Goal: Information Seeking & Learning: Check status

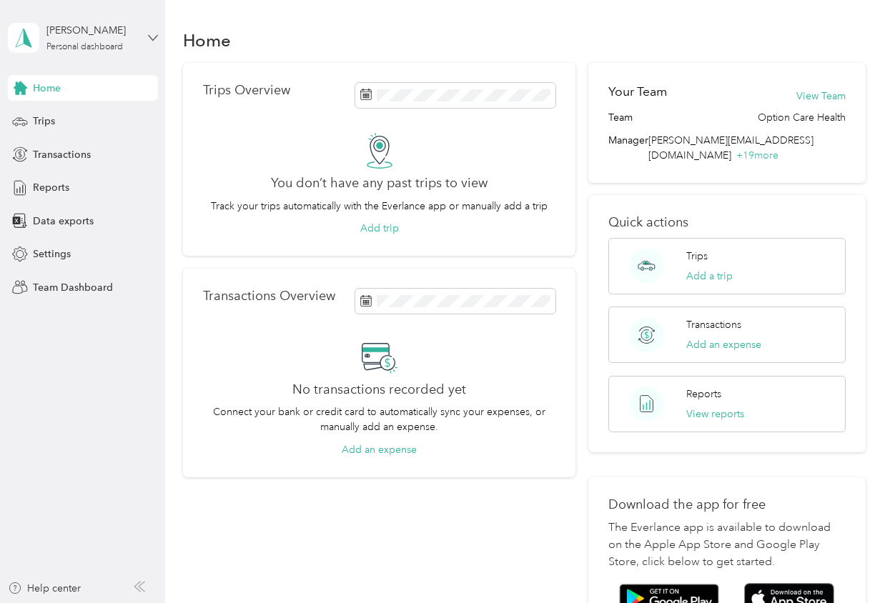
click at [151, 41] on icon at bounding box center [153, 38] width 10 height 10
click at [95, 403] on aside "[PERSON_NAME] Personal dashboard Home Trips Transactions Reports Data exports S…" at bounding box center [82, 301] width 165 height 603
click at [54, 251] on span "Settings" at bounding box center [52, 254] width 38 height 15
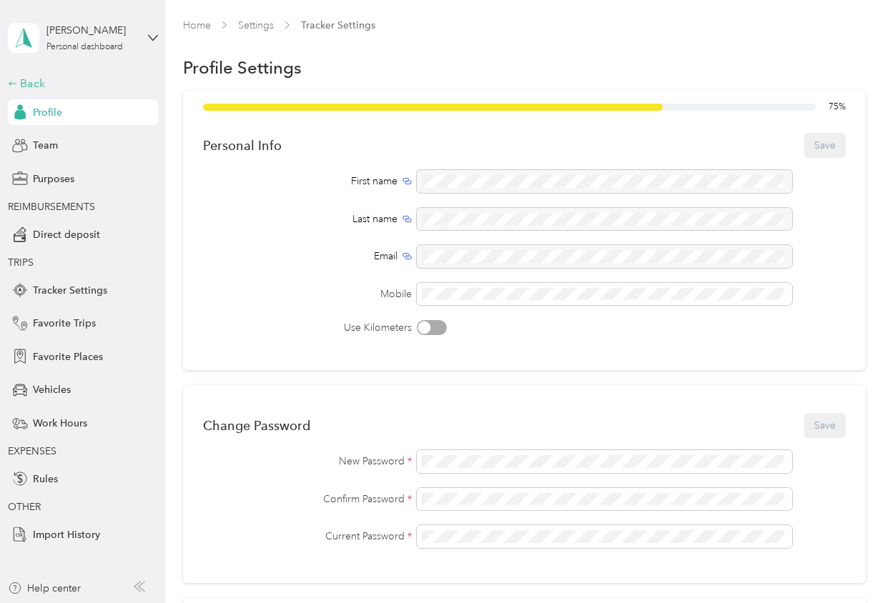
click at [37, 82] on div "Back" at bounding box center [79, 83] width 143 height 17
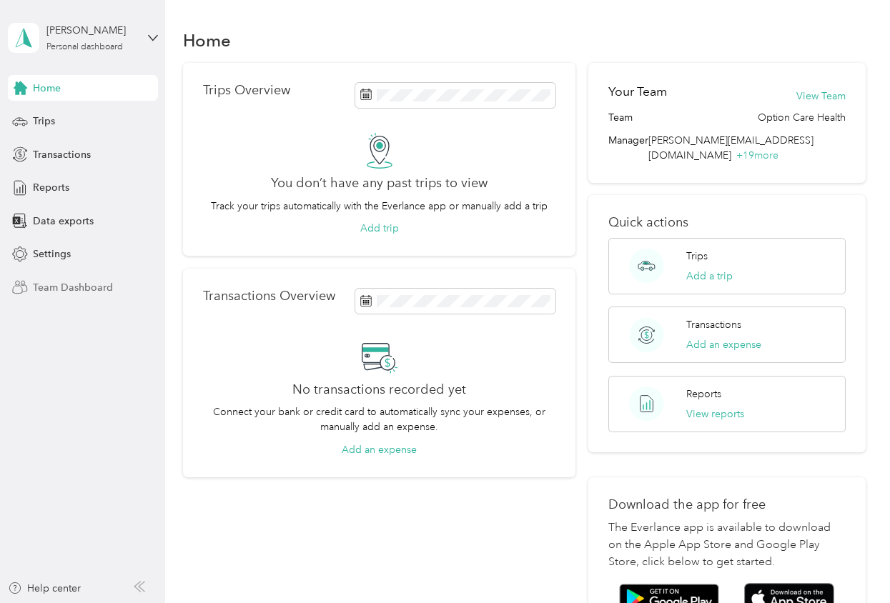
click at [56, 284] on span "Team Dashboard" at bounding box center [73, 287] width 80 height 15
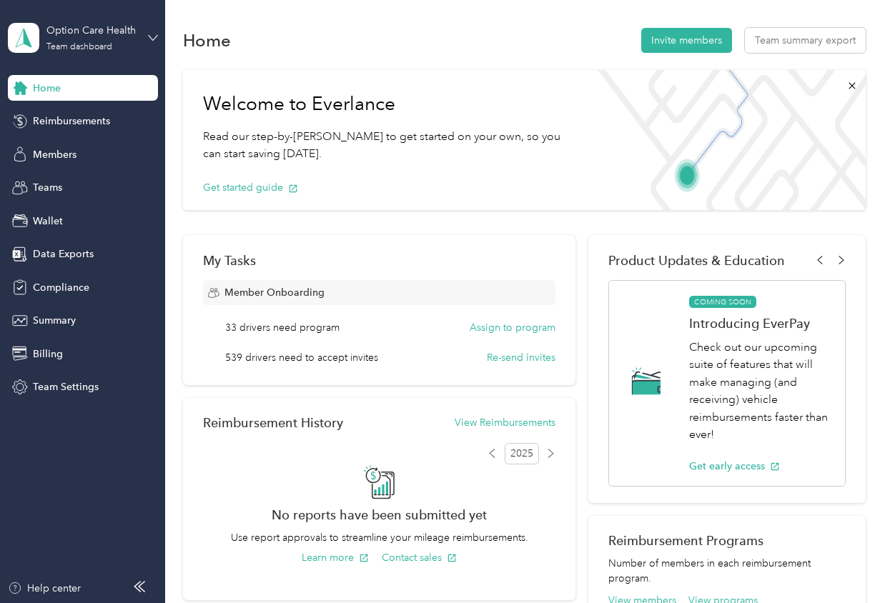
click at [155, 42] on icon at bounding box center [153, 38] width 10 height 10
click at [460, 40] on div "Home Invite members Team summary export" at bounding box center [524, 40] width 683 height 30
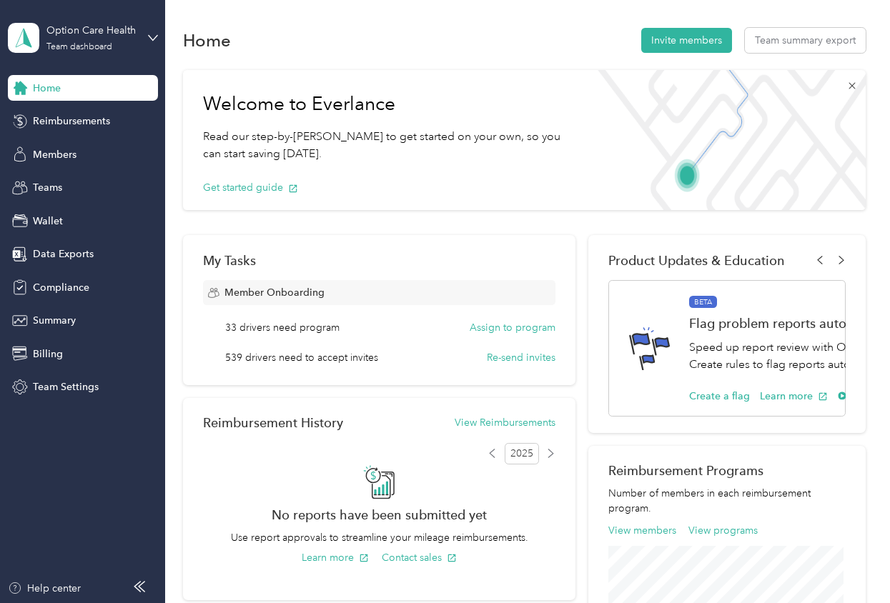
click at [848, 89] on icon at bounding box center [851, 85] width 11 height 11
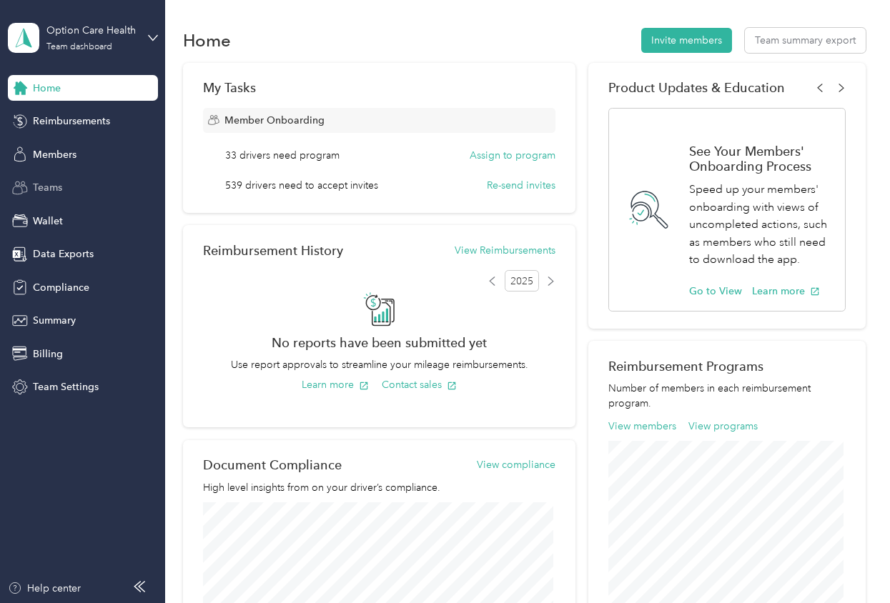
click at [56, 182] on span "Teams" at bounding box center [47, 187] width 29 height 15
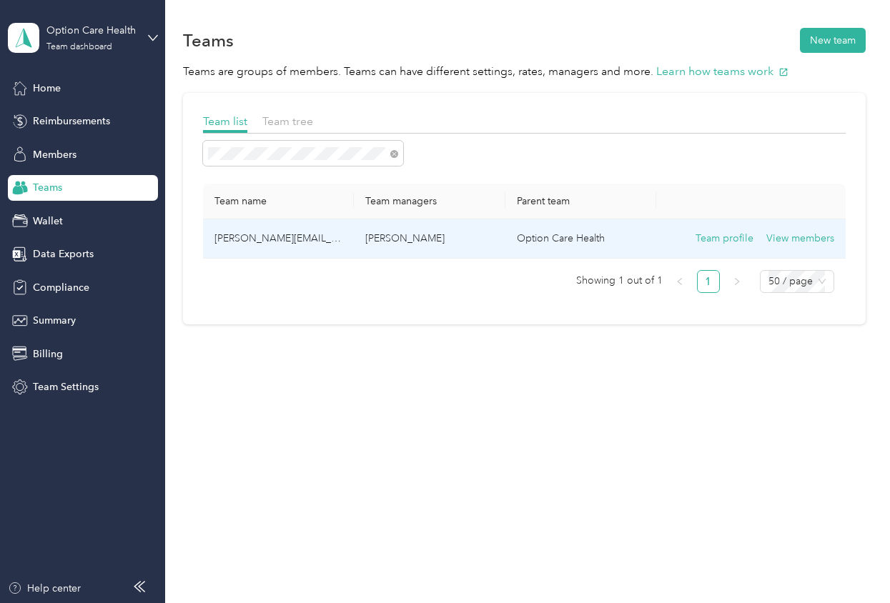
click at [301, 237] on td "[PERSON_NAME][EMAIL_ADDRESS][PERSON_NAME][DOMAIN_NAME]" at bounding box center [278, 238] width 151 height 39
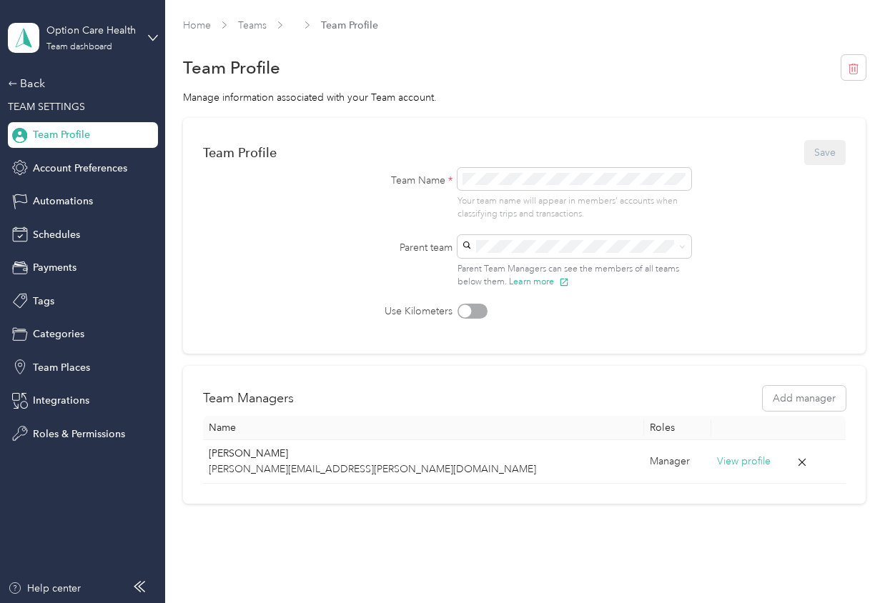
scroll to position [48, 0]
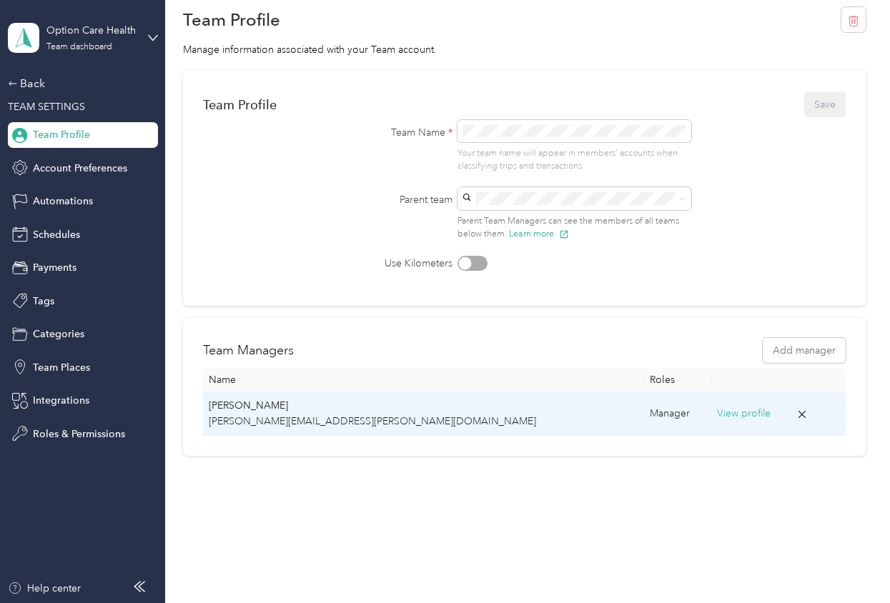
click at [717, 407] on button "View profile" at bounding box center [744, 414] width 54 height 16
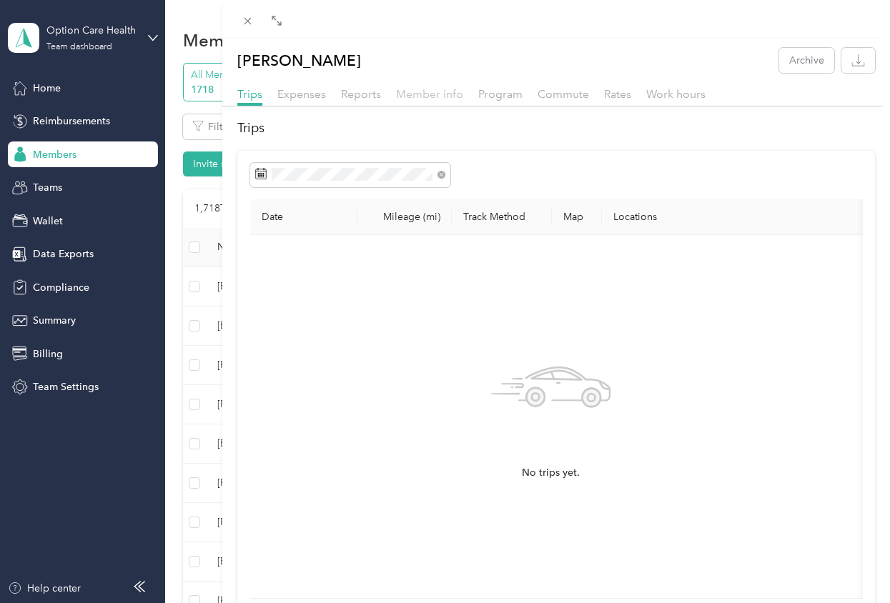
click at [403, 90] on span "Member info" at bounding box center [429, 94] width 67 height 14
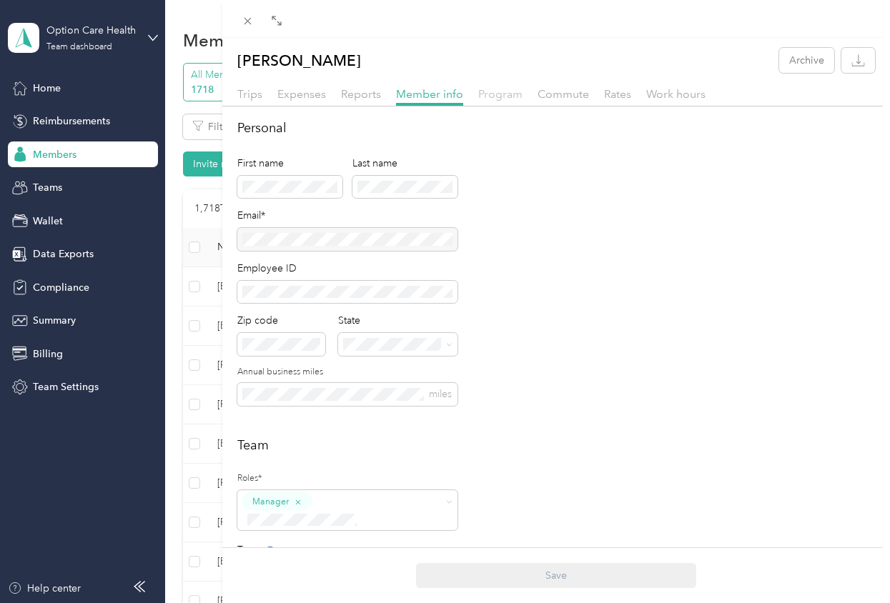
click at [502, 92] on span "Program" at bounding box center [500, 94] width 44 height 14
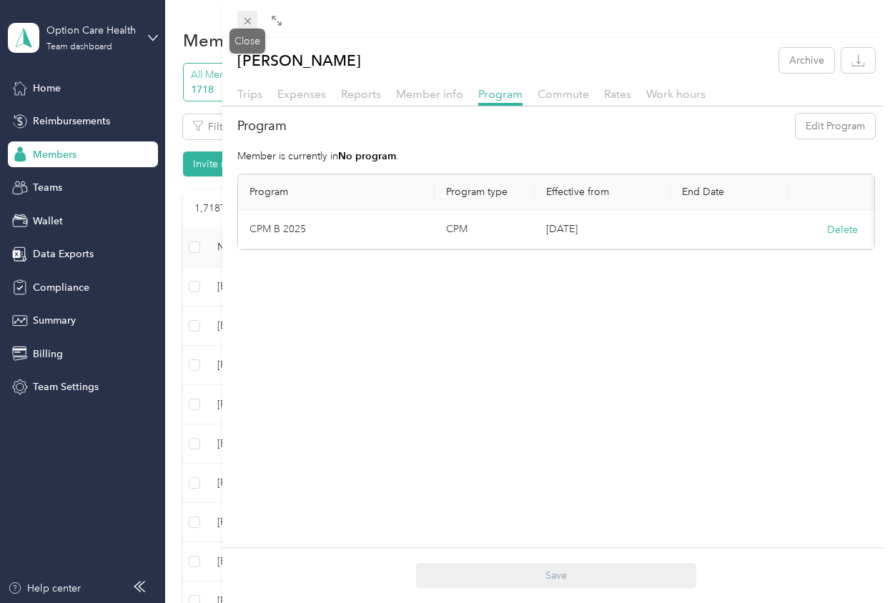
click at [251, 26] on icon at bounding box center [248, 21] width 12 height 12
